Goal: Transaction & Acquisition: Purchase product/service

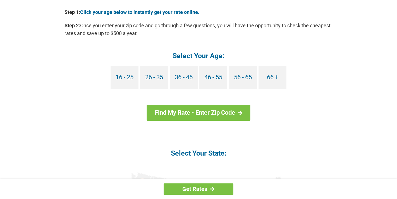
scroll to position [526, 0]
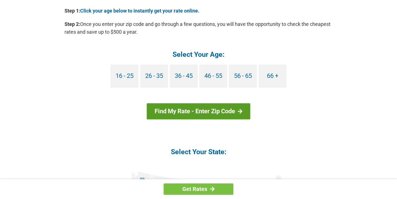
click at [202, 113] on link "Find My Rate - Enter Zip Code" at bounding box center [199, 112] width 104 height 16
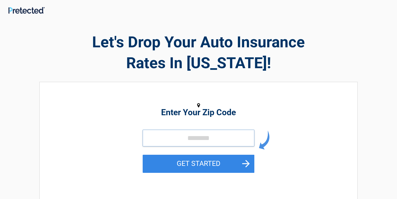
click at [171, 136] on input "tel" at bounding box center [199, 138] width 112 height 17
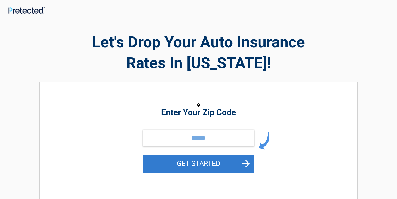
type input "*****"
click at [190, 165] on button "GET STARTED" at bounding box center [199, 164] width 112 height 18
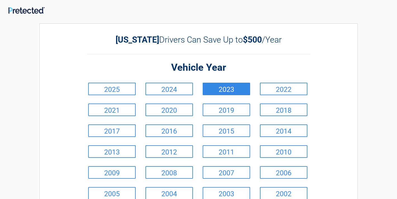
click at [225, 90] on link "2023" at bounding box center [226, 89] width 47 height 13
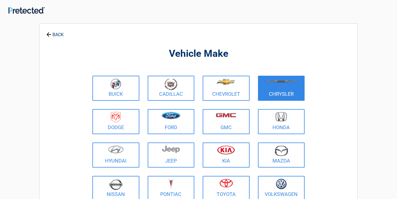
click at [270, 91] on link "Chrysler" at bounding box center [281, 88] width 47 height 25
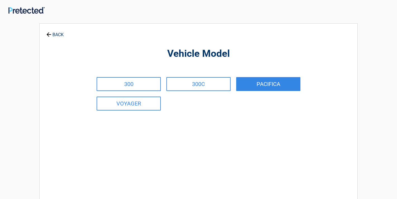
click at [253, 85] on link "PACIFICA" at bounding box center [268, 84] width 64 height 14
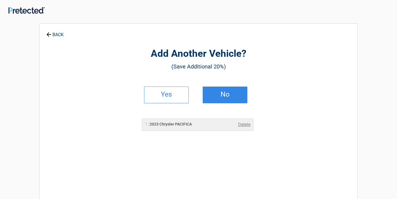
click at [211, 93] on h2 "No" at bounding box center [224, 95] width 33 height 4
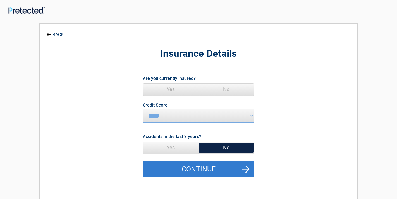
click at [237, 167] on button "Continue" at bounding box center [199, 170] width 112 height 16
click at [212, 166] on button "Continue" at bounding box center [199, 170] width 112 height 16
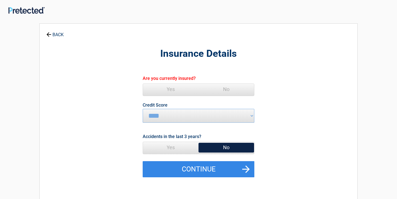
click at [170, 90] on span "Yes" at bounding box center [171, 89] width 56 height 11
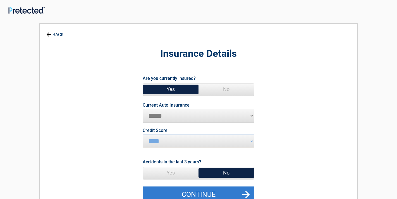
click at [236, 189] on button "Continue" at bounding box center [199, 195] width 112 height 16
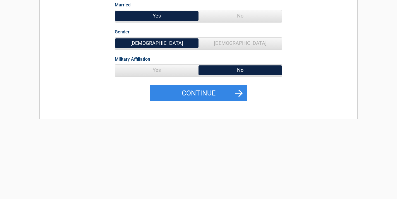
scroll to position [103, 0]
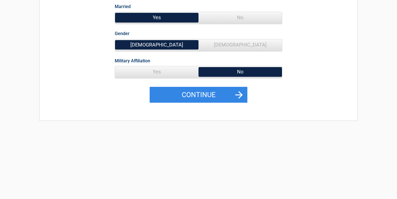
click at [172, 71] on span "Yes" at bounding box center [156, 71] width 83 height 11
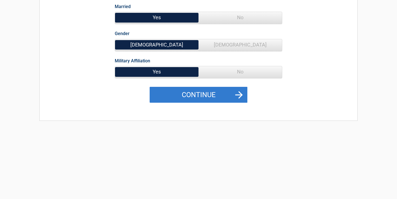
click at [183, 95] on button "Continue" at bounding box center [199, 95] width 98 height 16
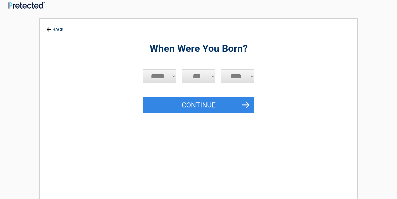
scroll to position [0, 0]
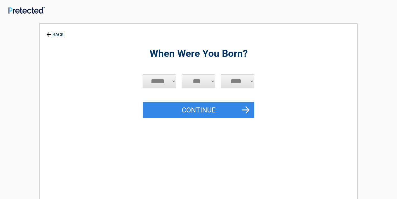
select select "*"
select select "**"
select select "****"
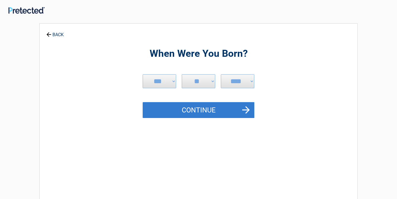
click at [207, 108] on button "Continue" at bounding box center [199, 110] width 112 height 16
